Goal: Task Accomplishment & Management: Complete application form

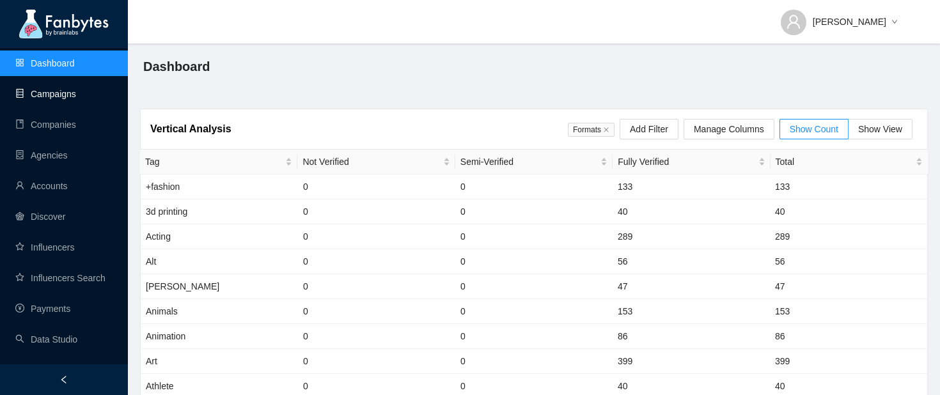
click at [70, 99] on link "Campaigns" at bounding box center [45, 94] width 61 height 10
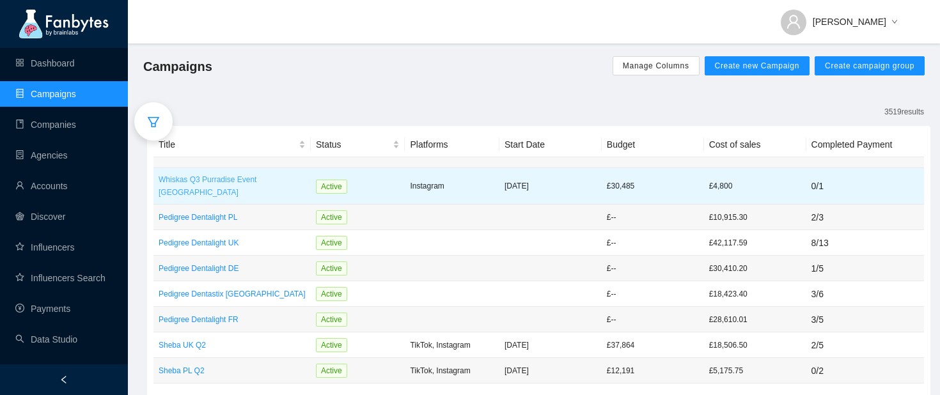
click at [263, 180] on p "Whiskas Q3 Purradise Event [GEOGRAPHIC_DATA]" at bounding box center [232, 186] width 147 height 26
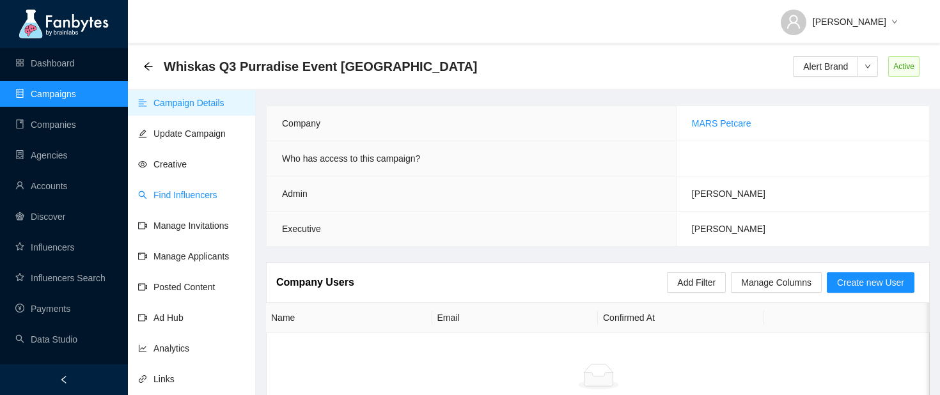
click at [194, 199] on link "Find Influencers" at bounding box center [177, 195] width 79 height 10
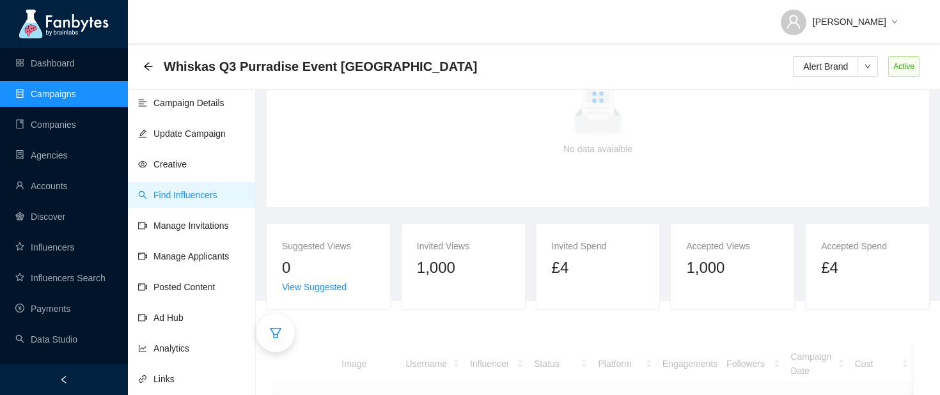
scroll to position [205, 0]
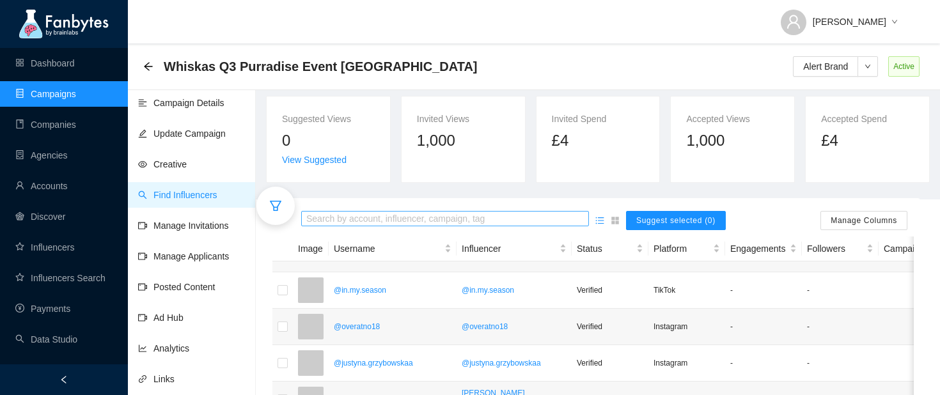
click at [328, 217] on input "search" at bounding box center [445, 219] width 278 height 14
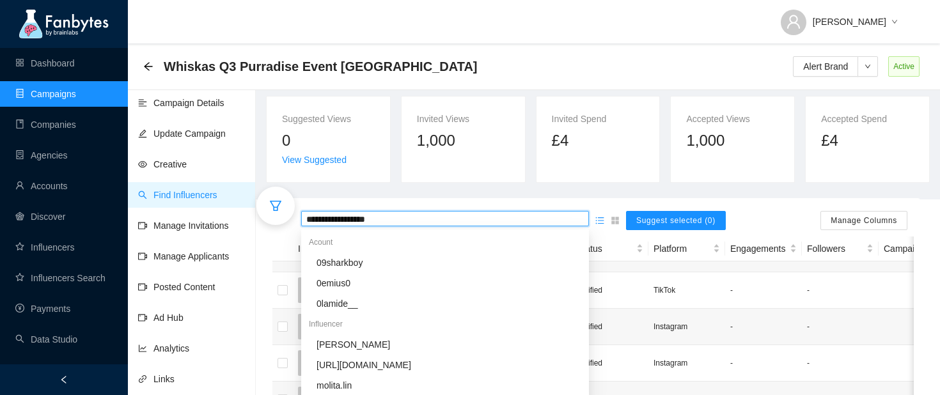
type input "**********"
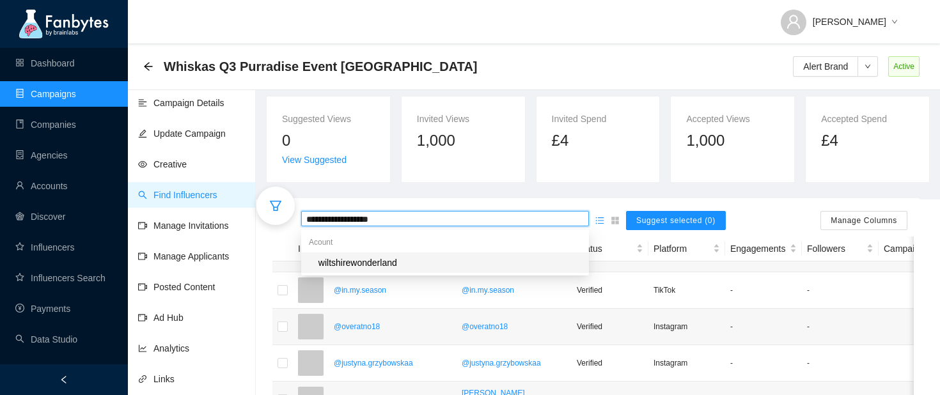
click at [356, 260] on mark "wiltshirewonderland" at bounding box center [358, 263] width 83 height 14
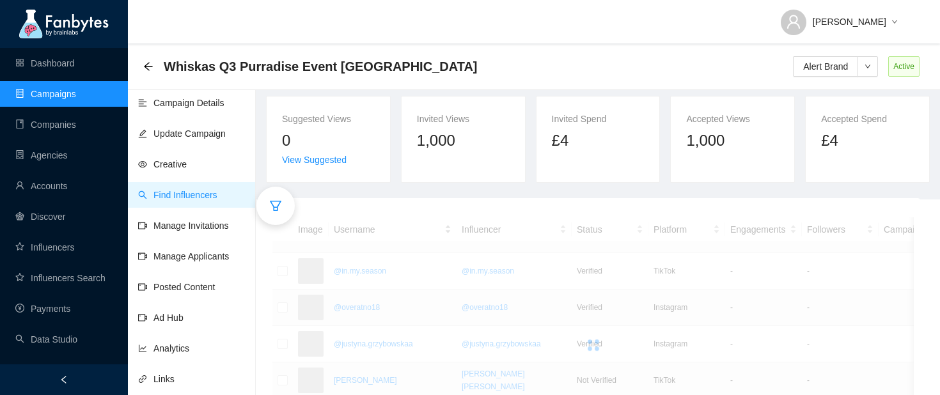
scroll to position [180, 0]
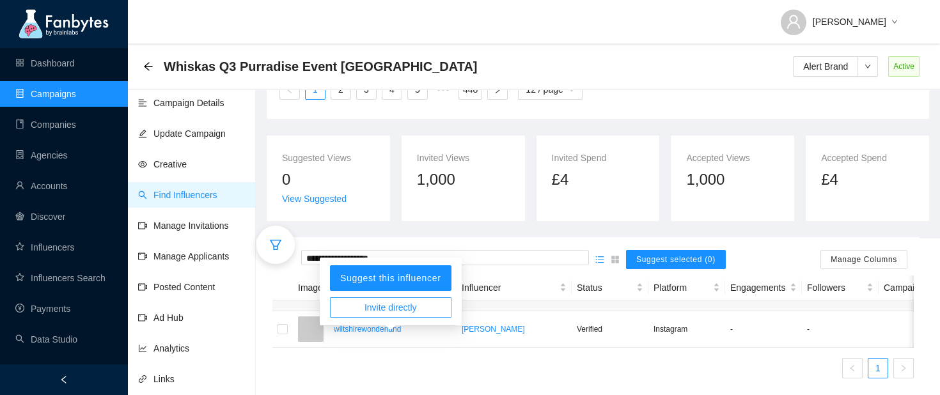
click at [392, 301] on span "Invite directly" at bounding box center [391, 308] width 52 height 14
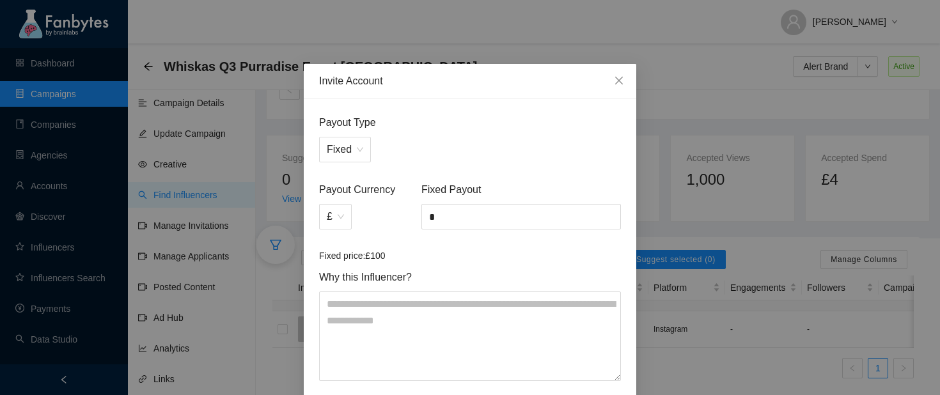
click at [463, 196] on span "Fixed Payout" at bounding box center [522, 190] width 200 height 16
click at [463, 208] on input "*" at bounding box center [521, 217] width 198 height 24
click at [452, 227] on input "*" at bounding box center [521, 217] width 198 height 24
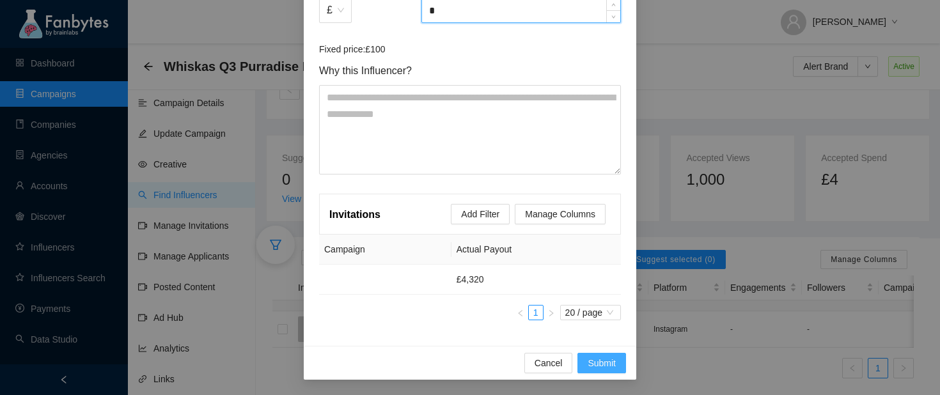
type input "*"
click at [608, 365] on span "Submit" at bounding box center [602, 363] width 28 height 14
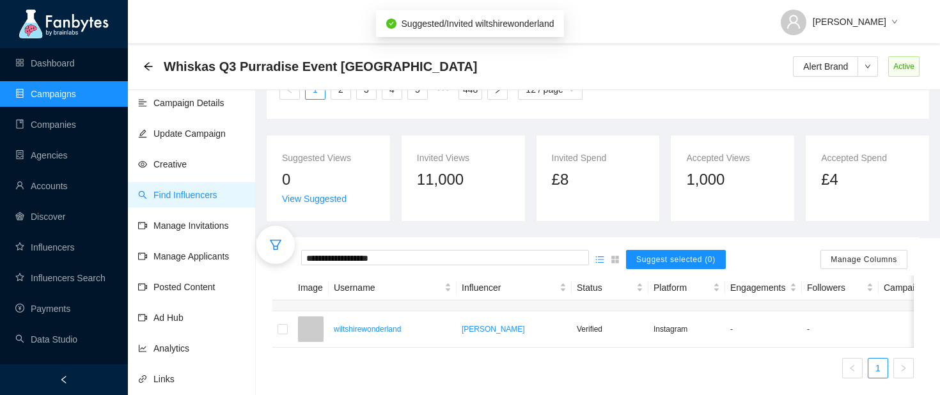
click at [183, 224] on link "Manage Invitations" at bounding box center [183, 226] width 91 height 10
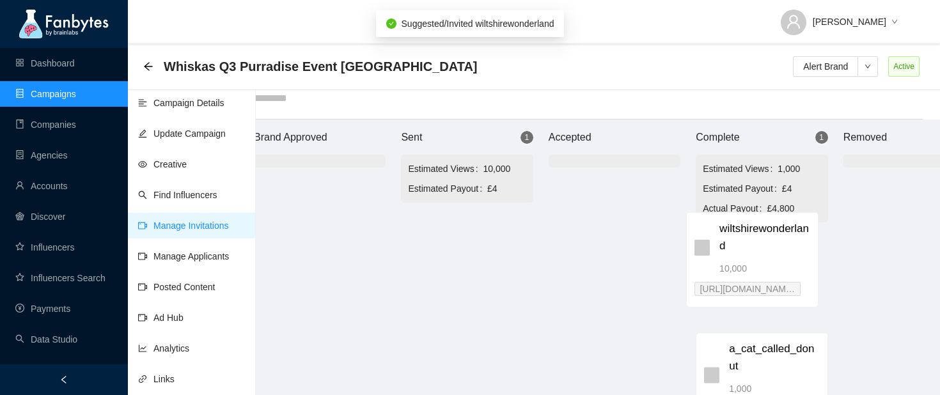
drag, startPoint x: 491, startPoint y: 232, endPoint x: 766, endPoint y: 228, distance: 275.1
click at [766, 228] on div "Brand Approved Sent 1 Estimated Views 10,000 Estimated Payout £4 wiltshirewonde…" at bounding box center [615, 258] width 768 height 276
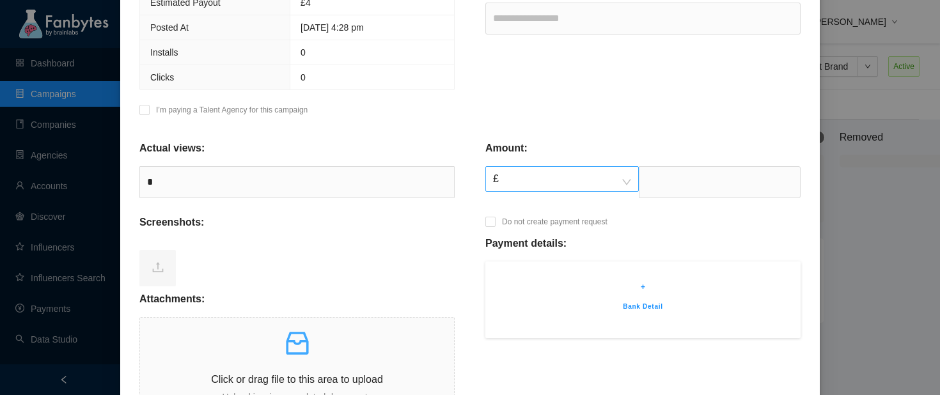
scroll to position [184, 0]
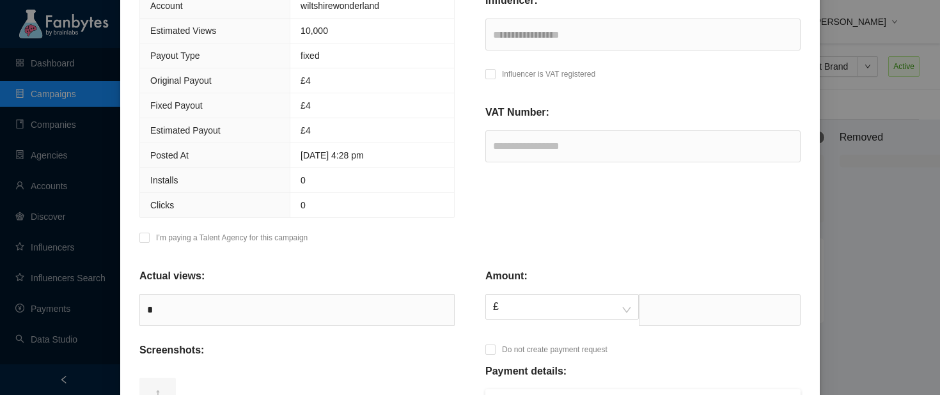
click at [150, 239] on div "I’m paying a Talent Agency for this campaign" at bounding box center [223, 241] width 168 height 21
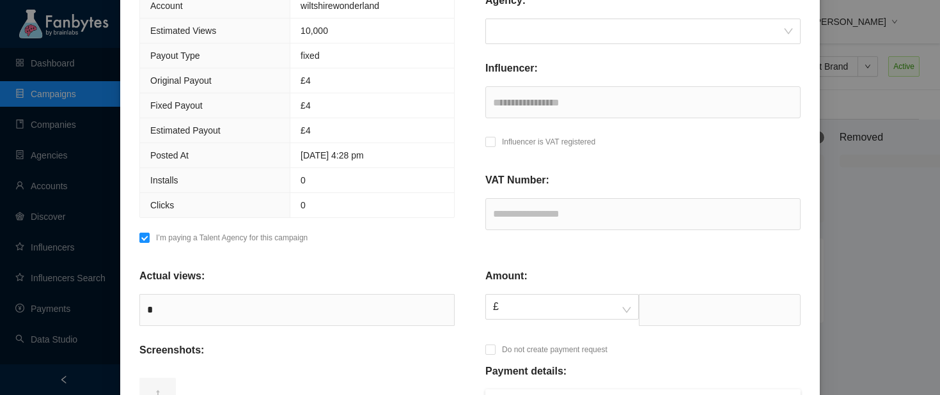
scroll to position [108, 0]
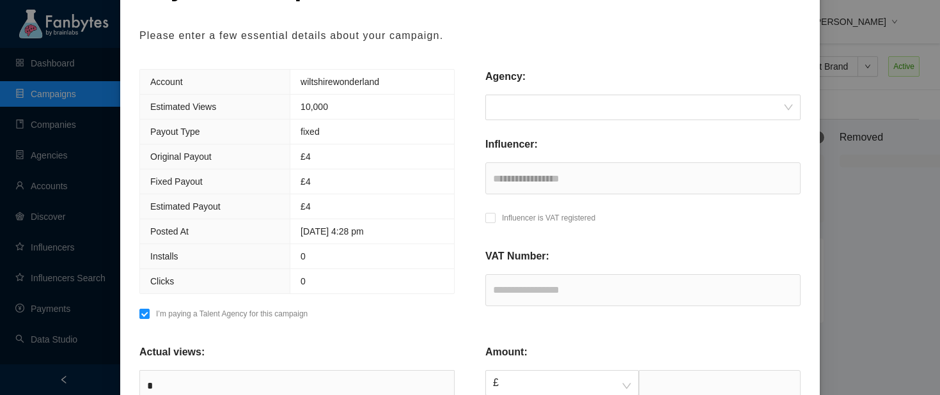
click at [536, 91] on div "Agency:" at bounding box center [643, 82] width 315 height 26
click at [533, 115] on input "search" at bounding box center [638, 107] width 291 height 24
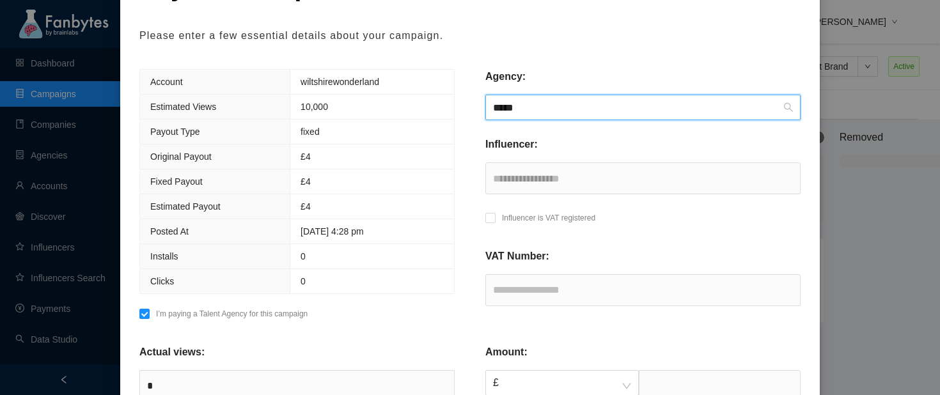
type input "******"
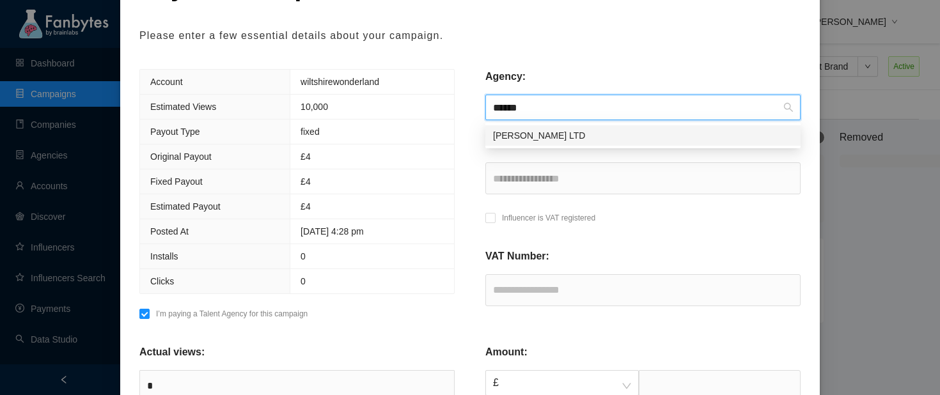
click at [570, 136] on div "[PERSON_NAME] LTD" at bounding box center [643, 136] width 300 height 14
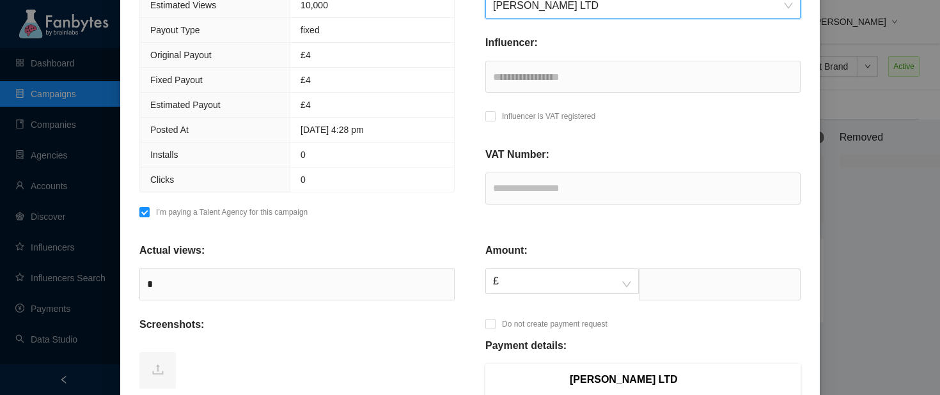
scroll to position [266, 0]
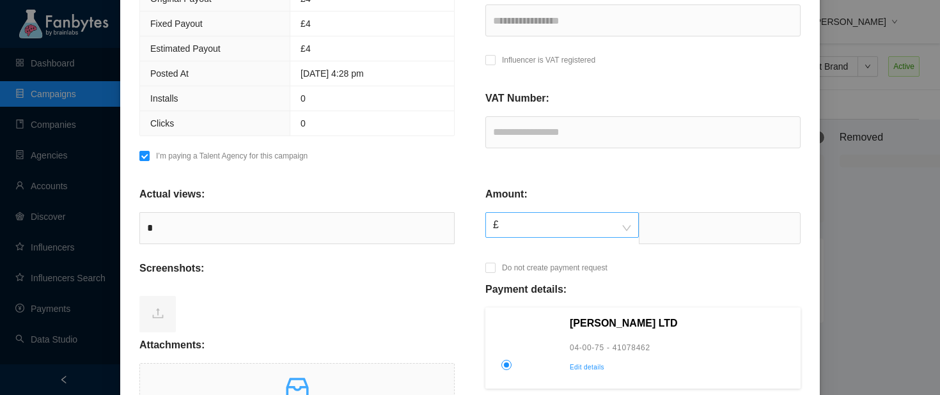
click at [541, 233] on span "£" at bounding box center [562, 225] width 138 height 24
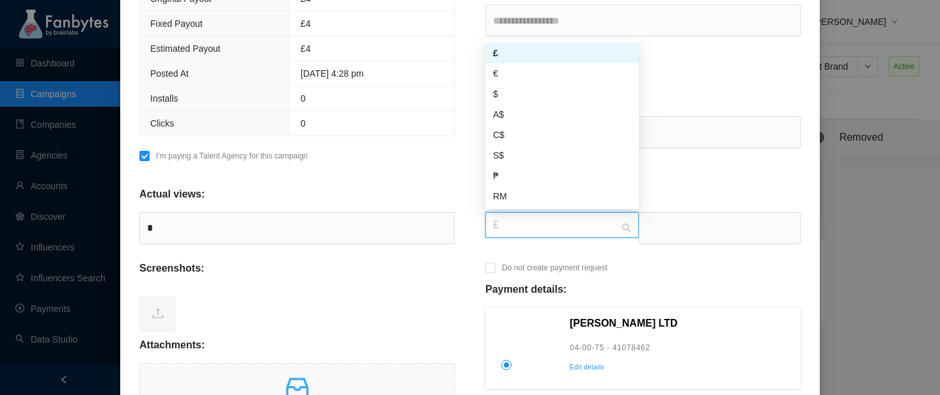
click at [555, 57] on div "£" at bounding box center [562, 53] width 138 height 14
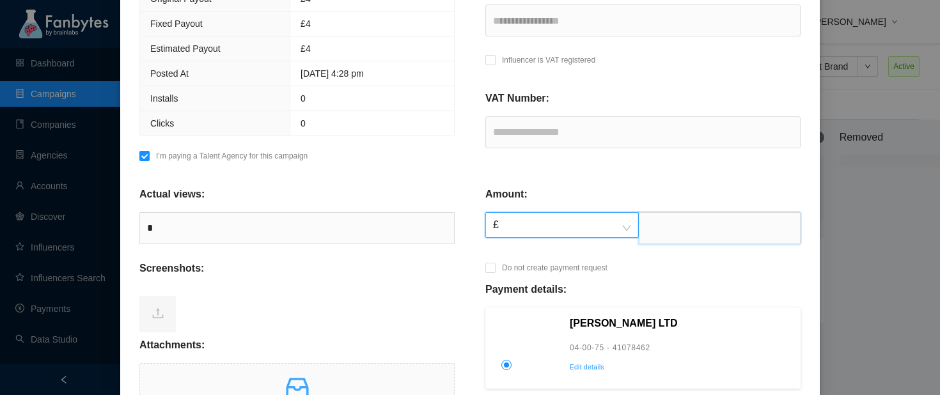
click at [660, 241] on input "text" at bounding box center [720, 228] width 162 height 32
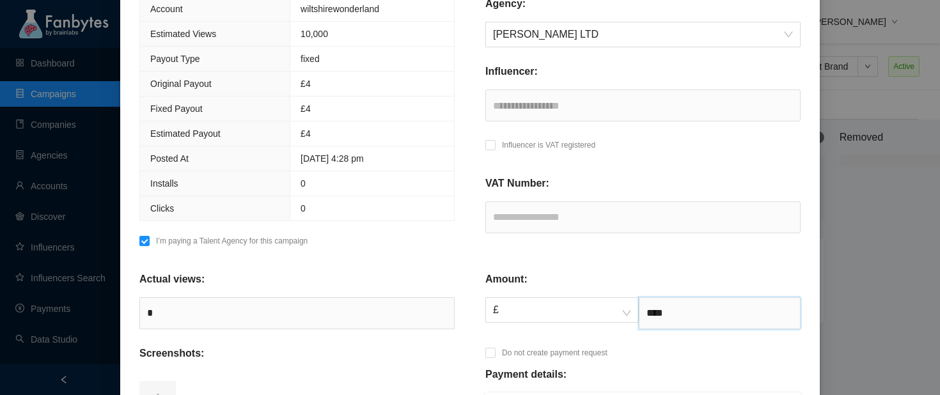
scroll to position [126, 0]
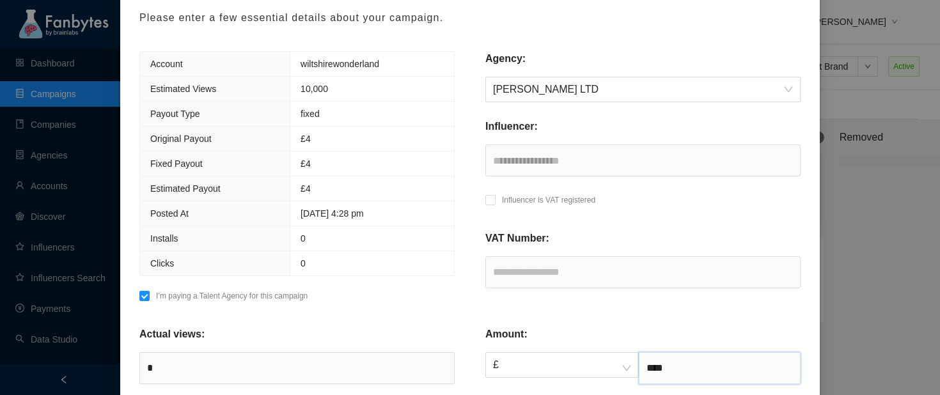
type input "****"
click at [530, 269] on input "text" at bounding box center [643, 273] width 315 height 32
paste input "*********"
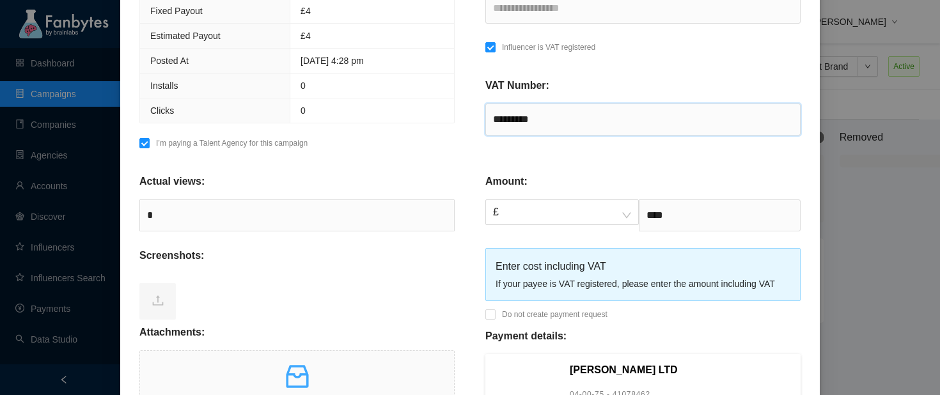
type input "*********"
click at [572, 156] on div "**********" at bounding box center [643, 27] width 346 height 259
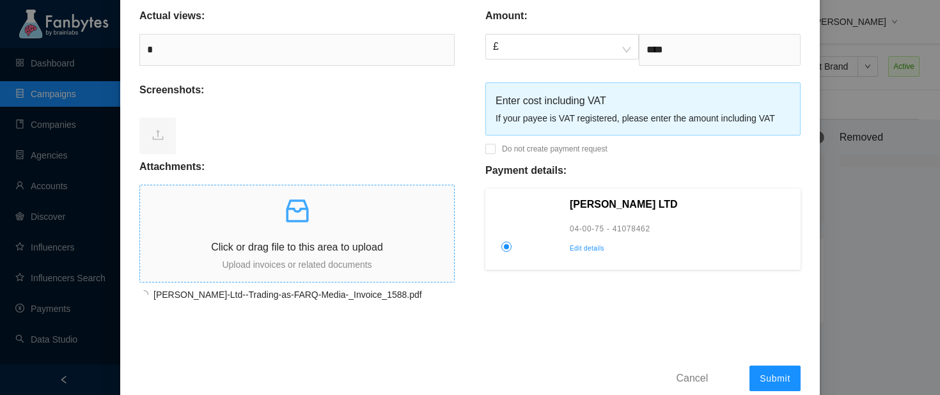
scroll to position [472, 0]
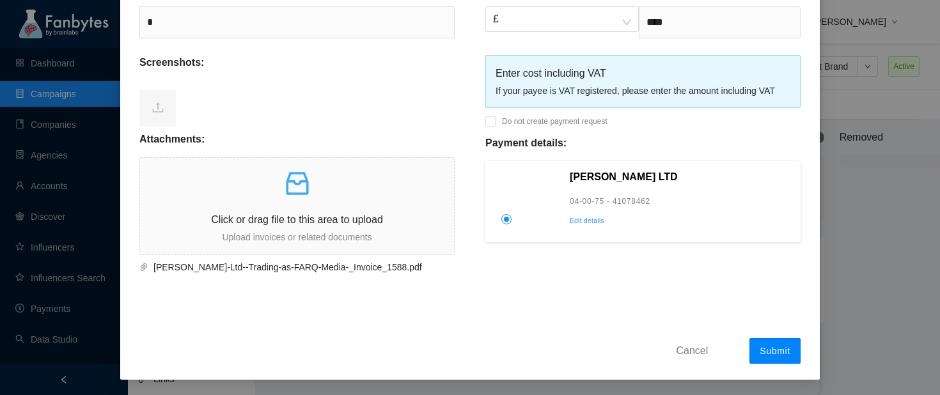
click at [773, 342] on button "Submit" at bounding box center [775, 351] width 51 height 26
